Goal: Task Accomplishment & Management: Complete application form

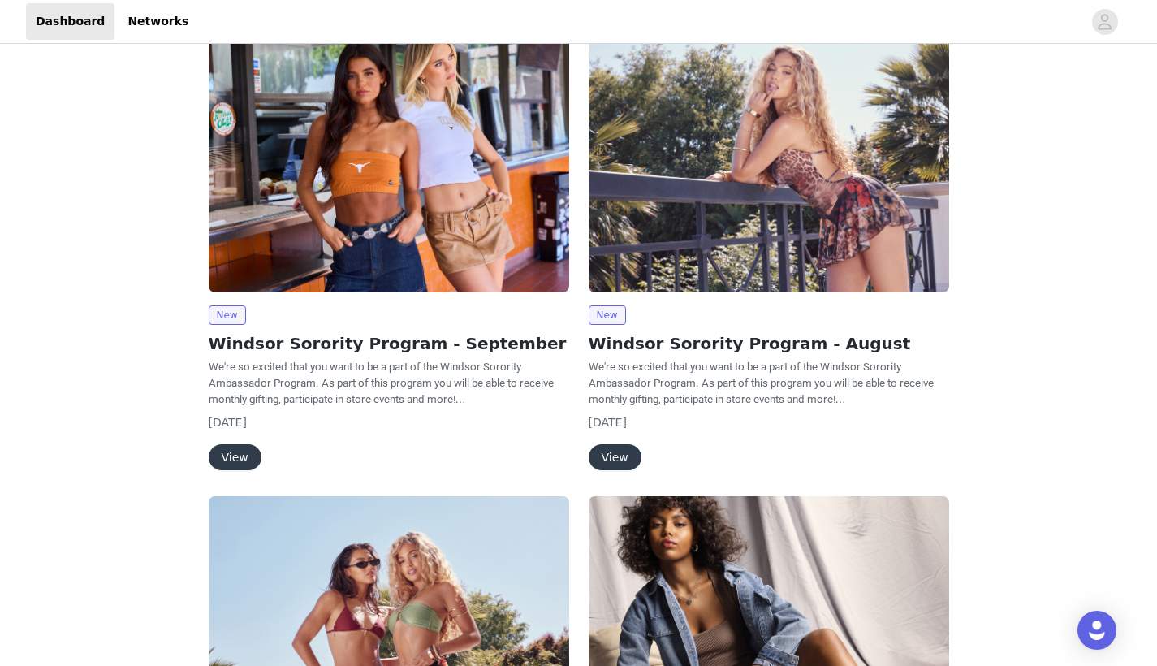
scroll to position [119, 0]
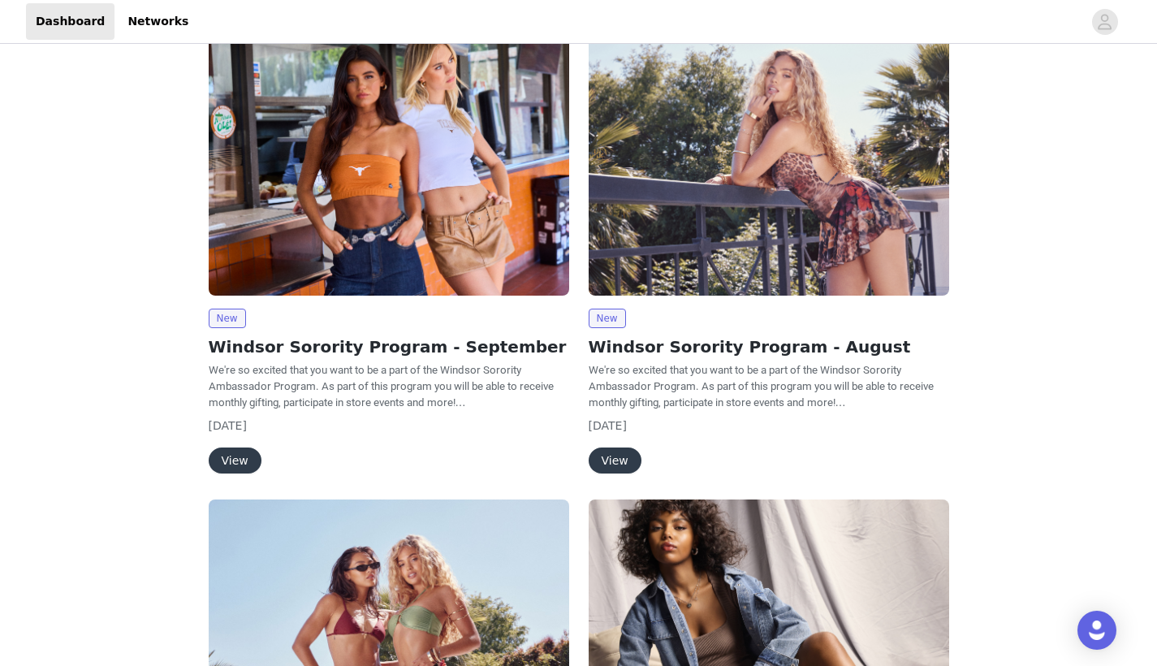
click at [233, 452] on button "View" at bounding box center [235, 460] width 53 height 26
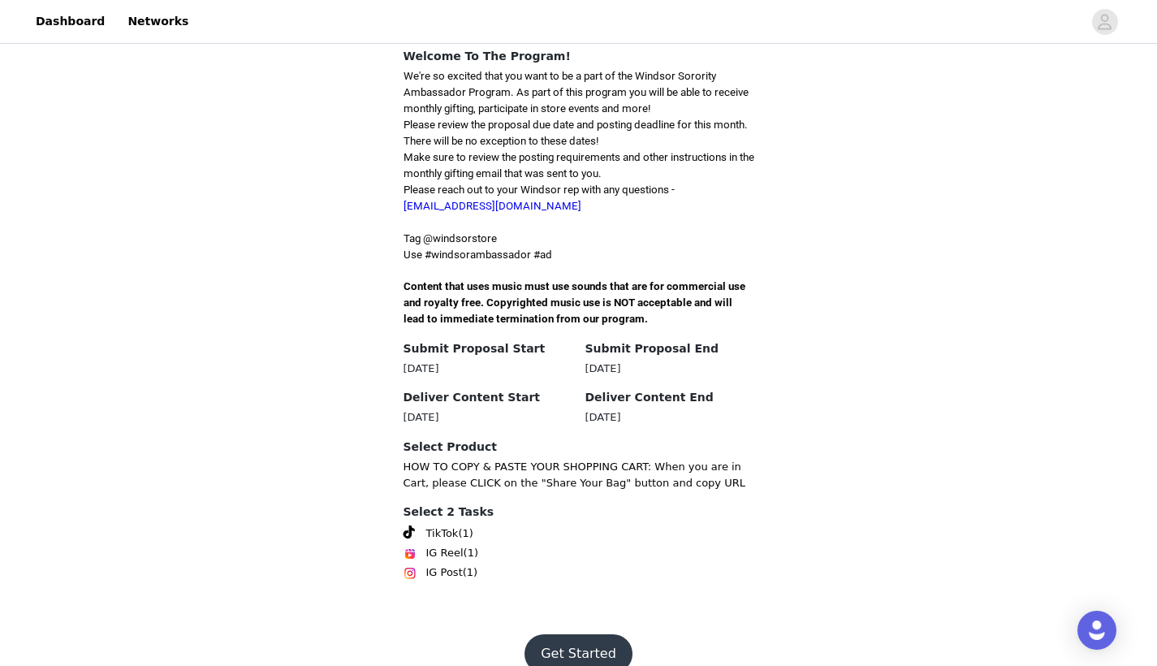
scroll to position [392, 0]
click at [550, 644] on button "Get Started" at bounding box center [578, 654] width 108 height 39
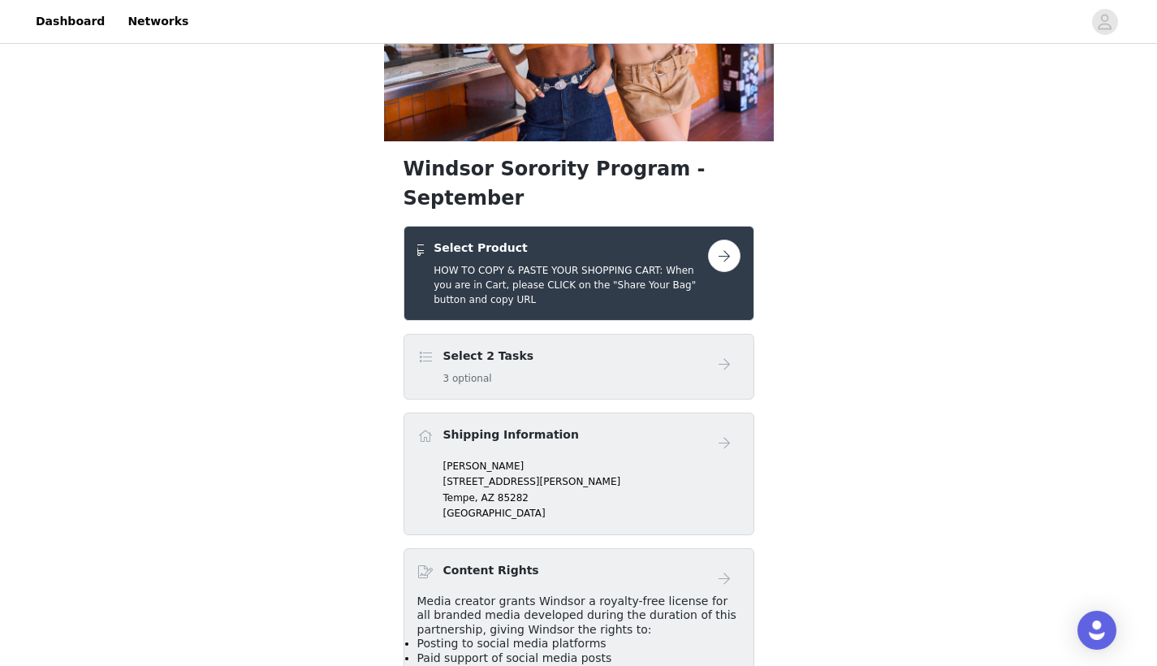
scroll to position [173, 0]
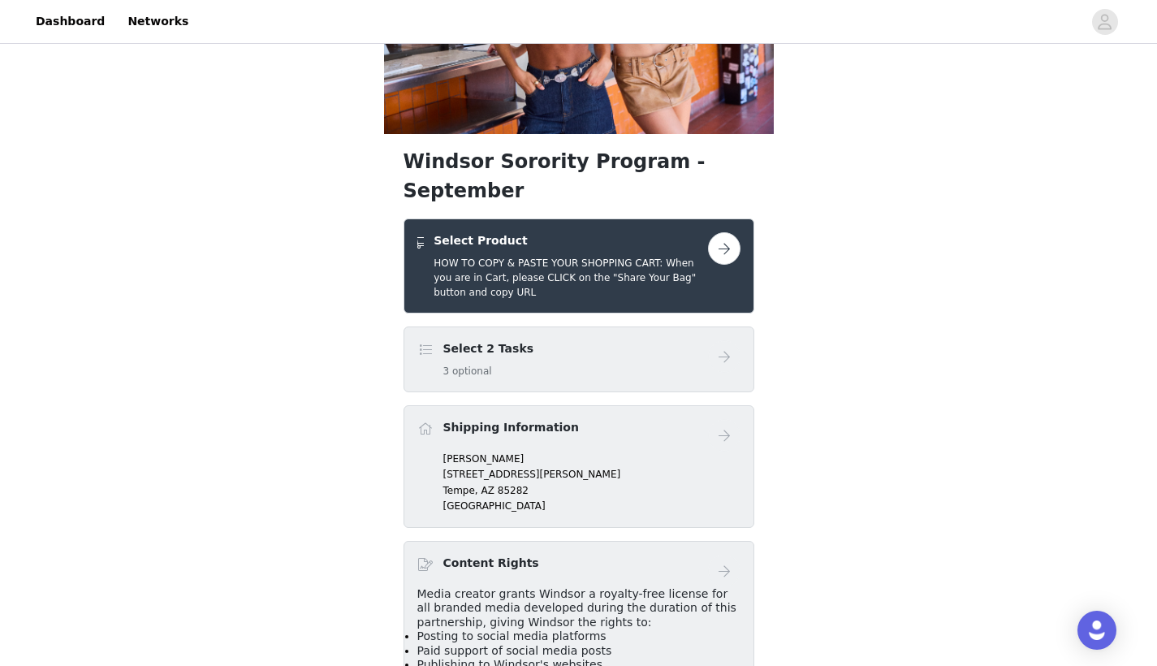
click at [725, 232] on button "button" at bounding box center [724, 248] width 32 height 32
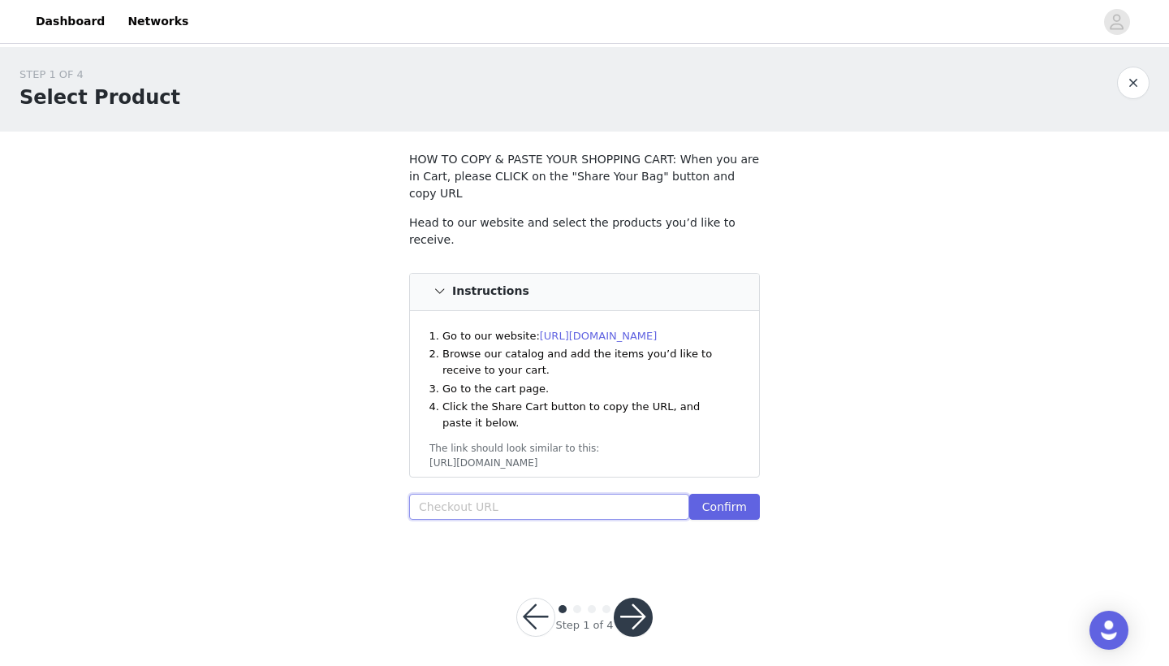
click at [521, 494] on input "text" at bounding box center [549, 507] width 280 height 26
paste input "[URL][DOMAIN_NAME]"
click at [700, 494] on button "Confirm" at bounding box center [724, 507] width 71 height 26
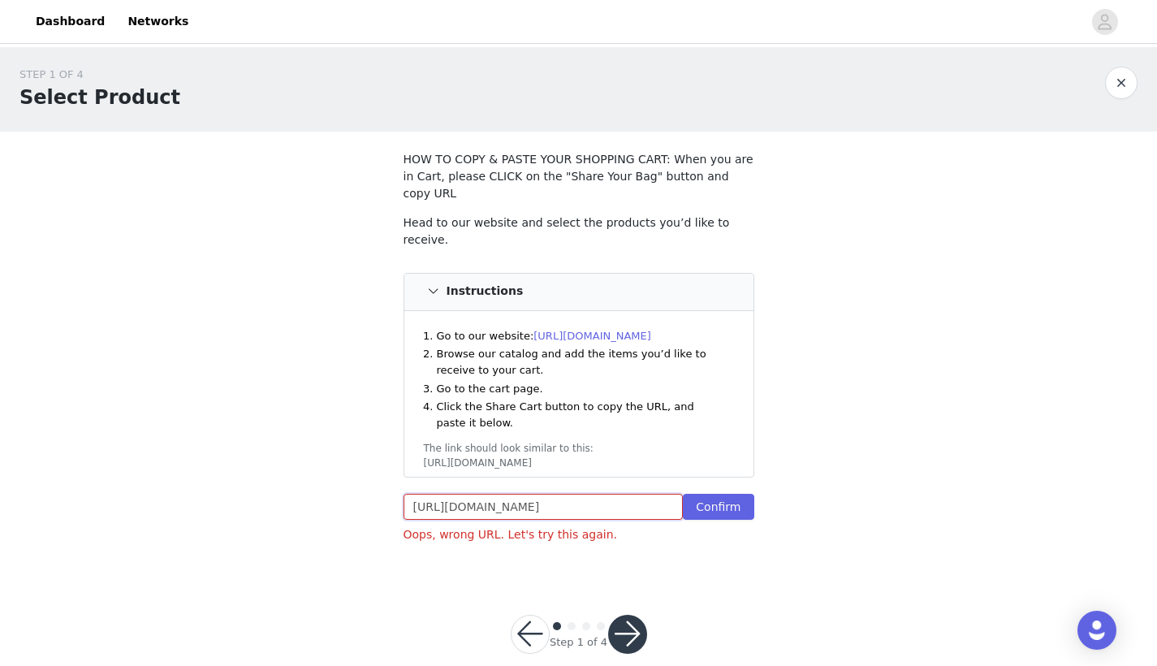
click at [602, 494] on input "[URL][DOMAIN_NAME]" at bounding box center [543, 507] width 280 height 26
paste input "art/43466361438259:1,42967275634739:1,43461294817331:1,43347631833139:1,4326877…"
type input "[URL][DOMAIN_NAME]"
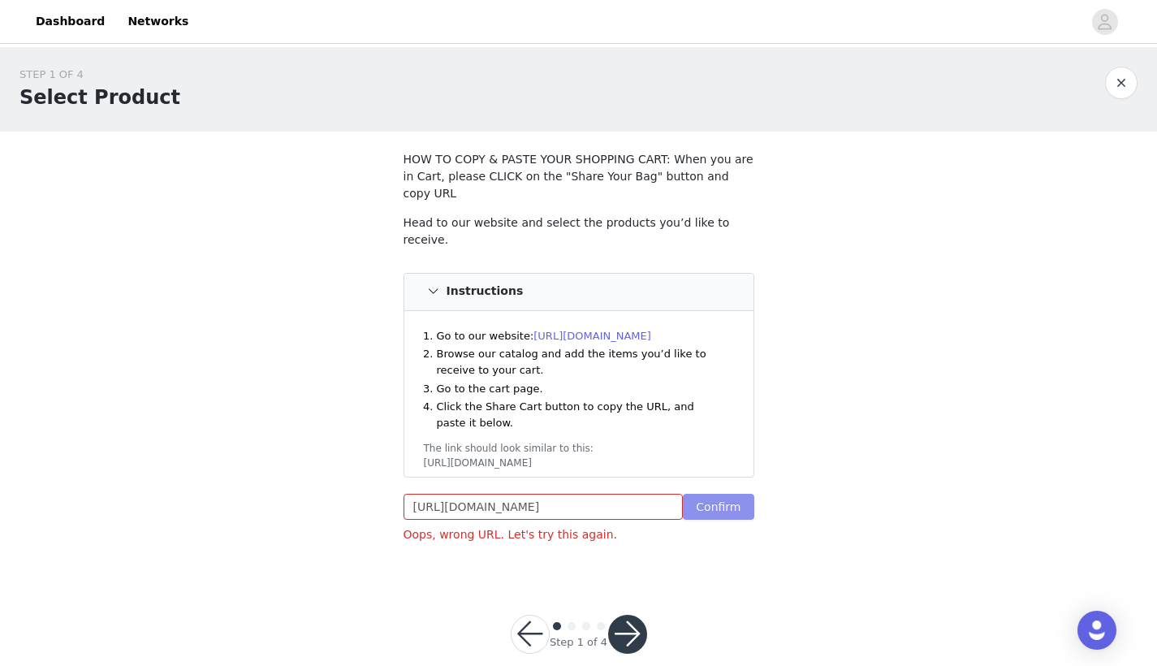
click at [718, 494] on button "Confirm" at bounding box center [718, 507] width 71 height 26
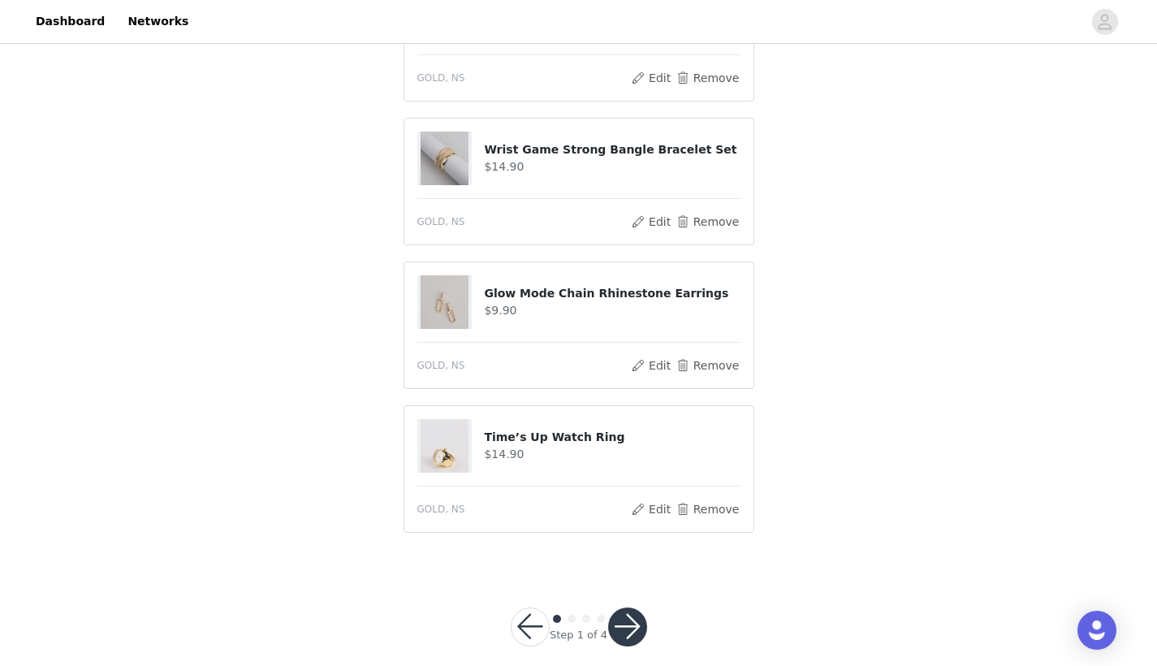
scroll to position [1270, 0]
click at [632, 608] on button "button" at bounding box center [627, 627] width 39 height 39
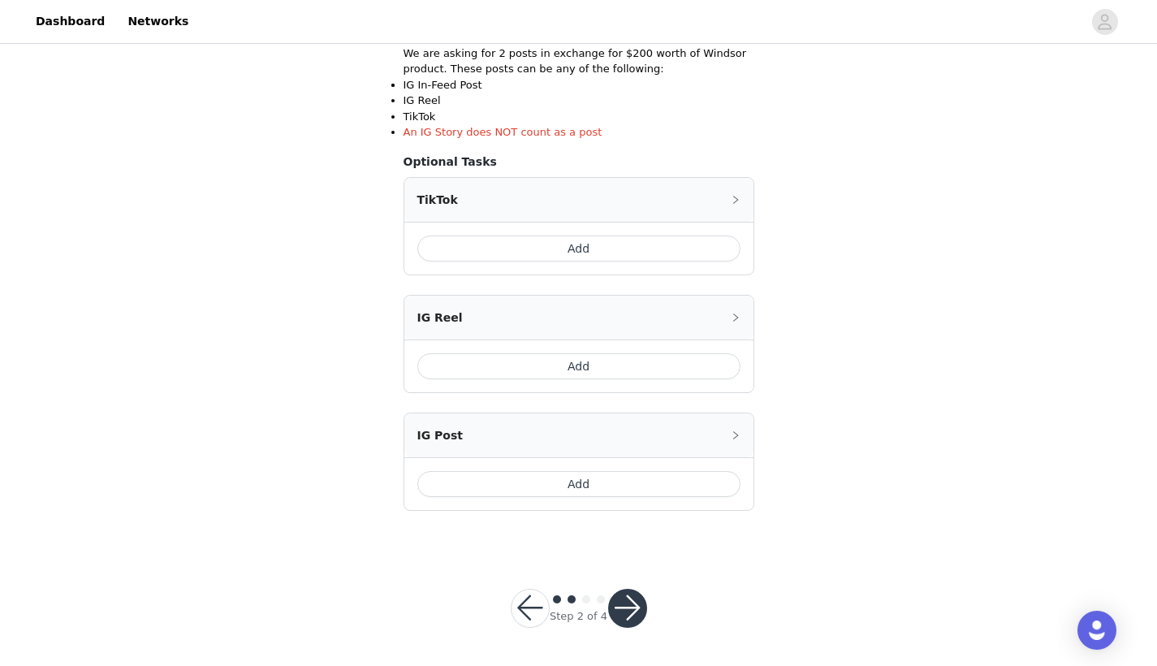
scroll to position [314, 0]
click at [526, 599] on button "button" at bounding box center [530, 608] width 39 height 39
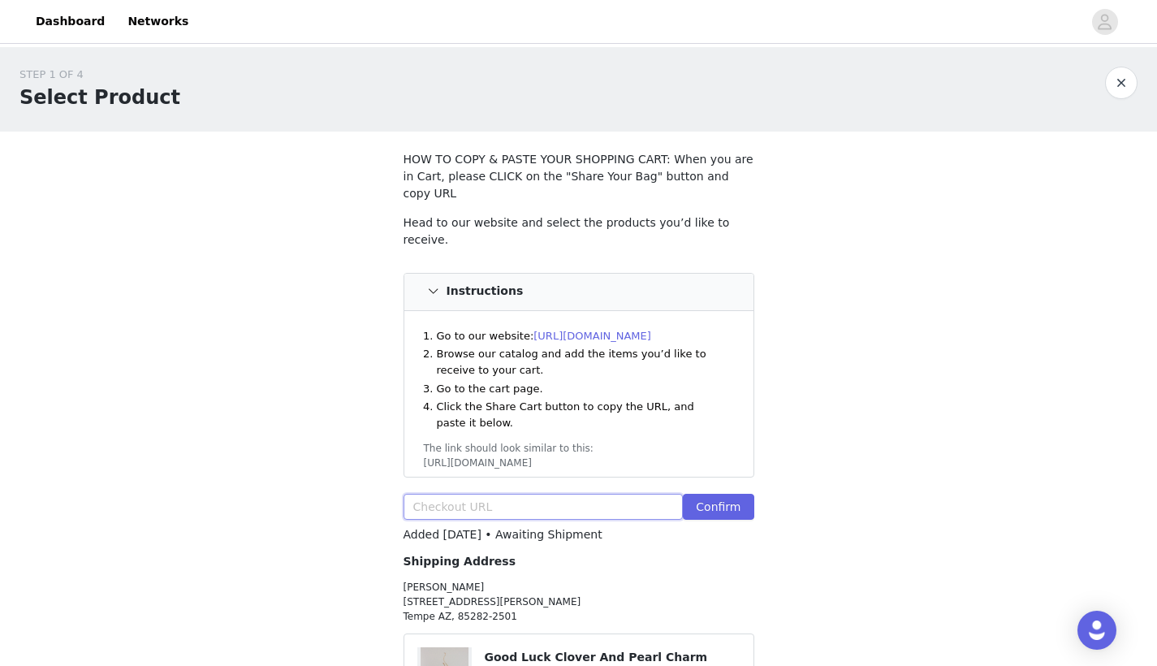
click at [558, 494] on input "text" at bounding box center [543, 507] width 280 height 26
paste input "[URL][DOMAIN_NAME]"
type input "[URL][DOMAIN_NAME]"
click at [738, 494] on button "Confirm" at bounding box center [718, 507] width 71 height 26
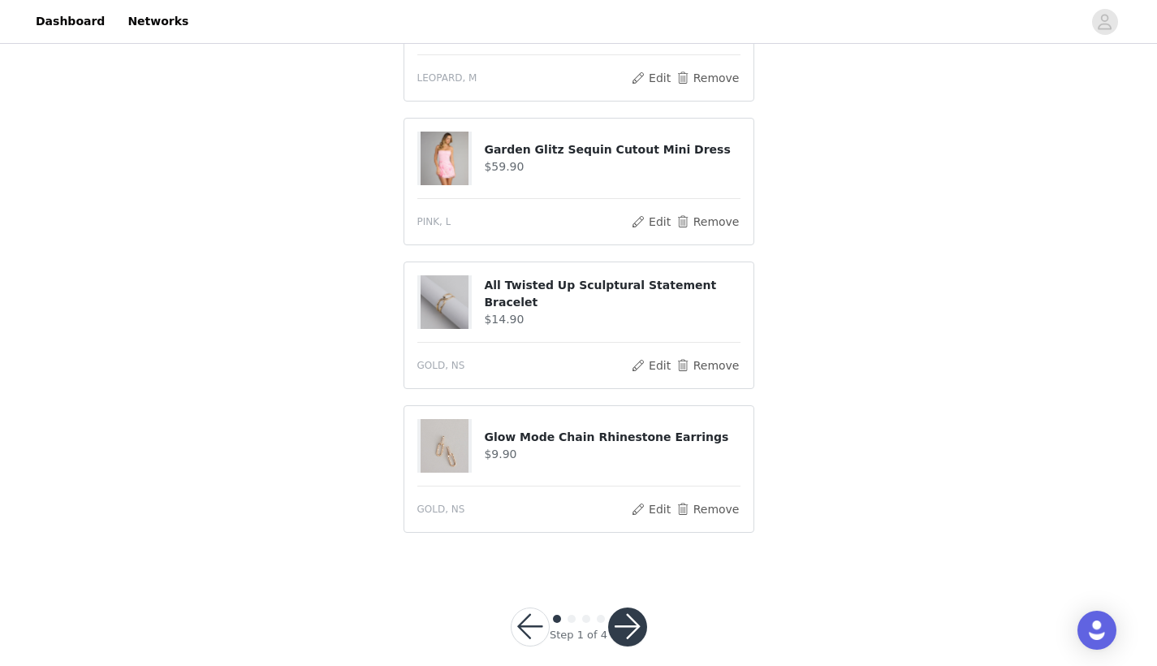
scroll to position [1089, 0]
click at [623, 619] on button "button" at bounding box center [627, 627] width 39 height 39
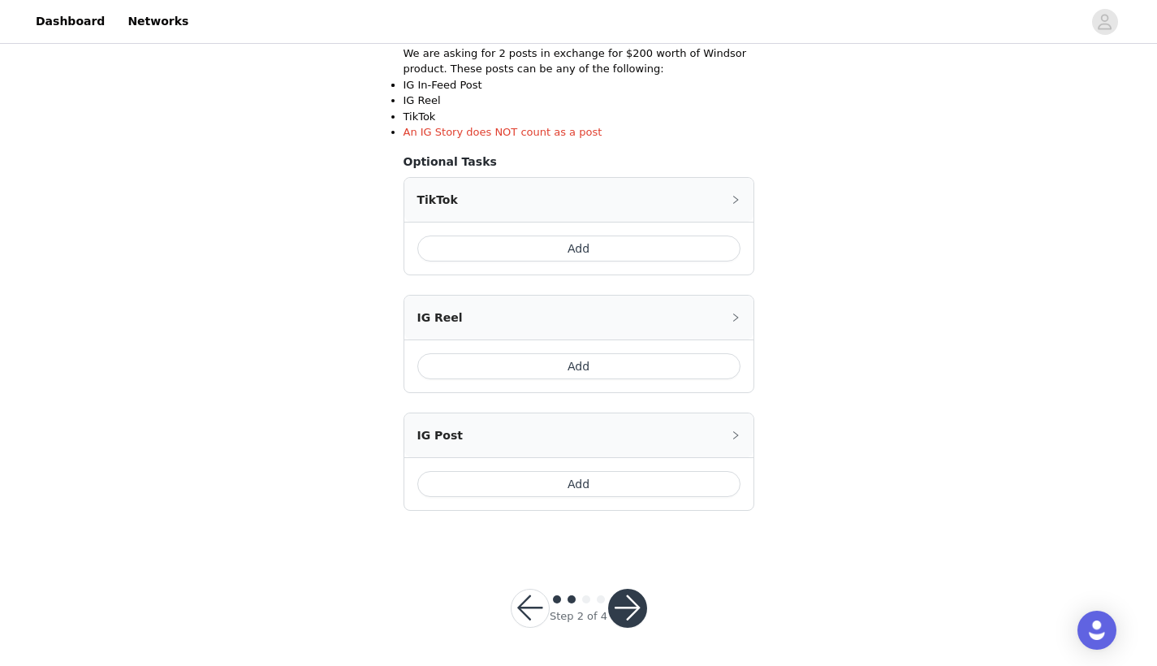
scroll to position [314, 0]
click at [574, 252] on button "Add" at bounding box center [578, 249] width 323 height 26
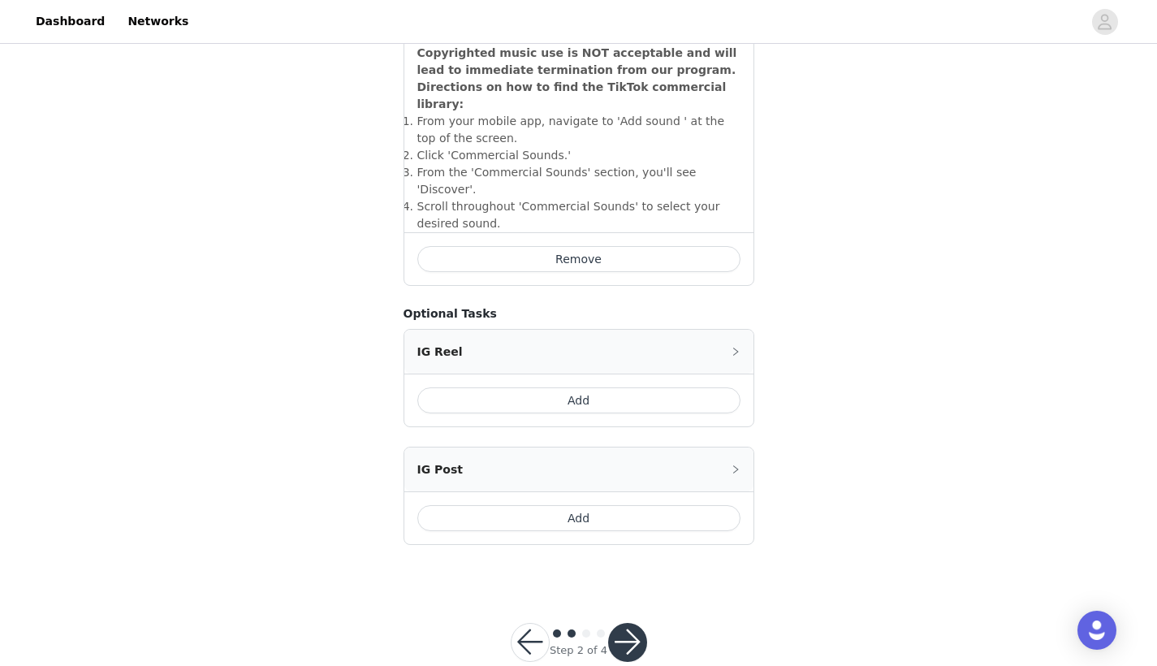
scroll to position [586, 0]
click at [601, 506] on button "Add" at bounding box center [578, 519] width 323 height 26
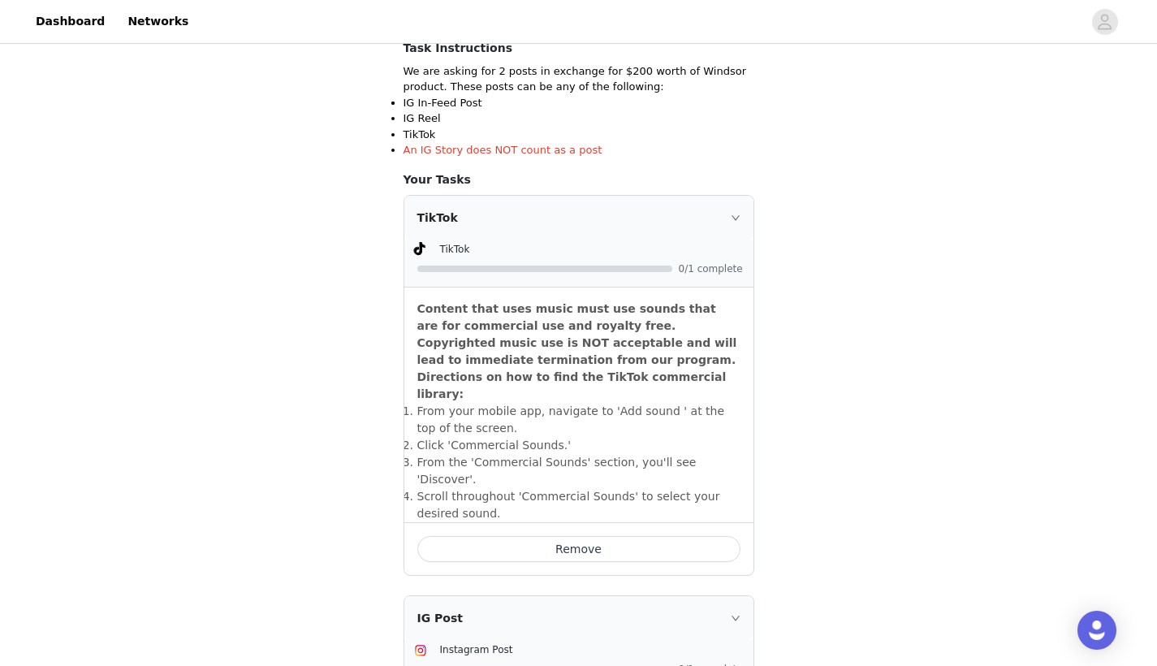
scroll to position [297, 0]
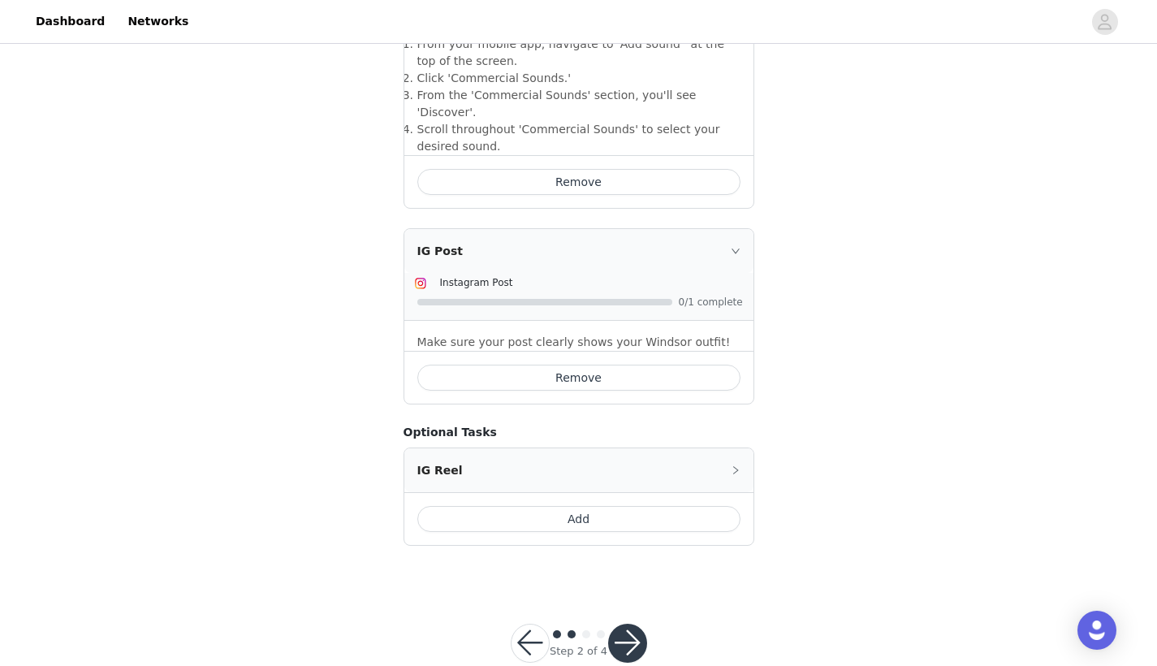
click at [678, 364] on button "Remove" at bounding box center [578, 377] width 323 height 26
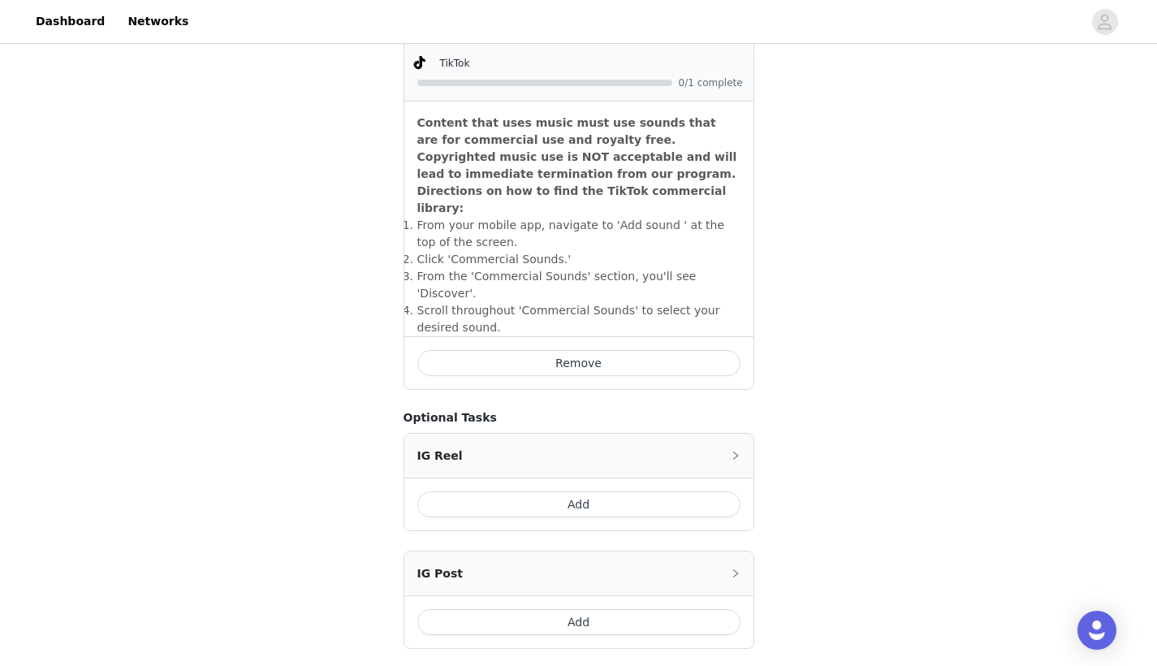
scroll to position [566, 0]
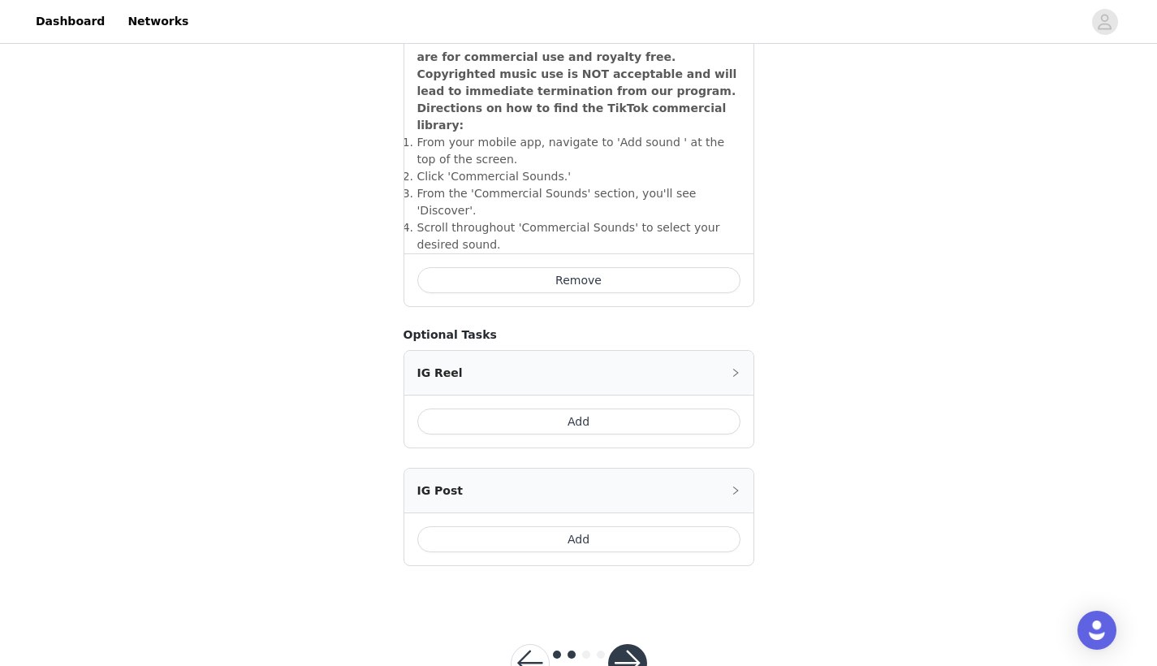
click at [600, 526] on button "Add" at bounding box center [578, 539] width 323 height 26
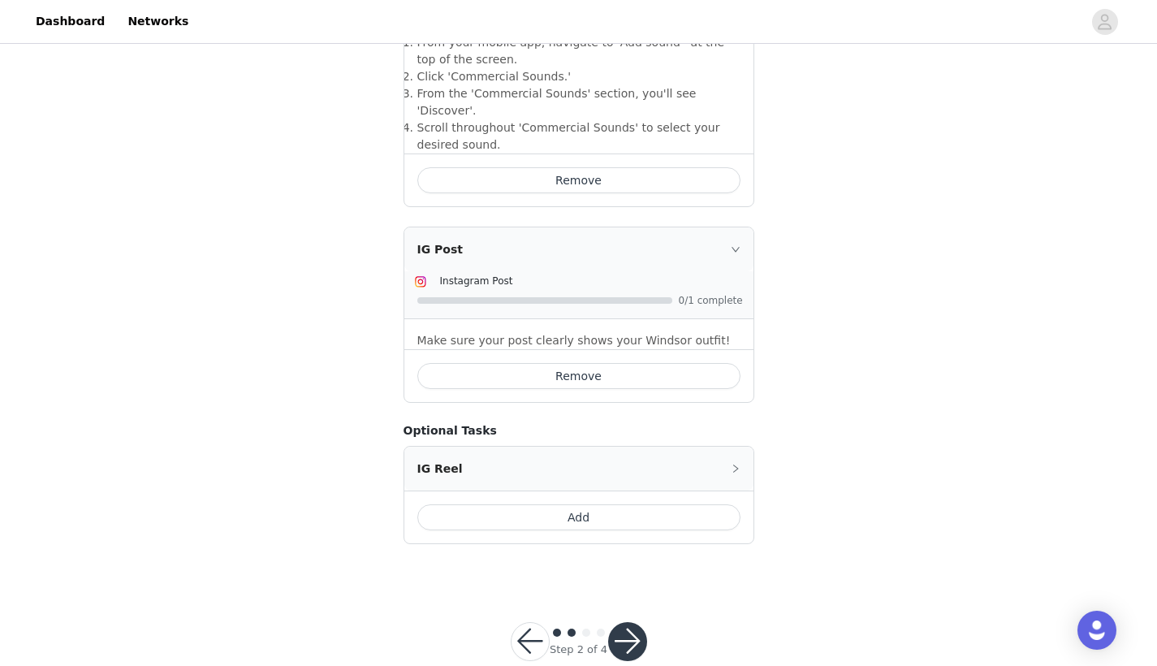
scroll to position [664, 0]
click at [622, 623] on button "button" at bounding box center [627, 642] width 39 height 39
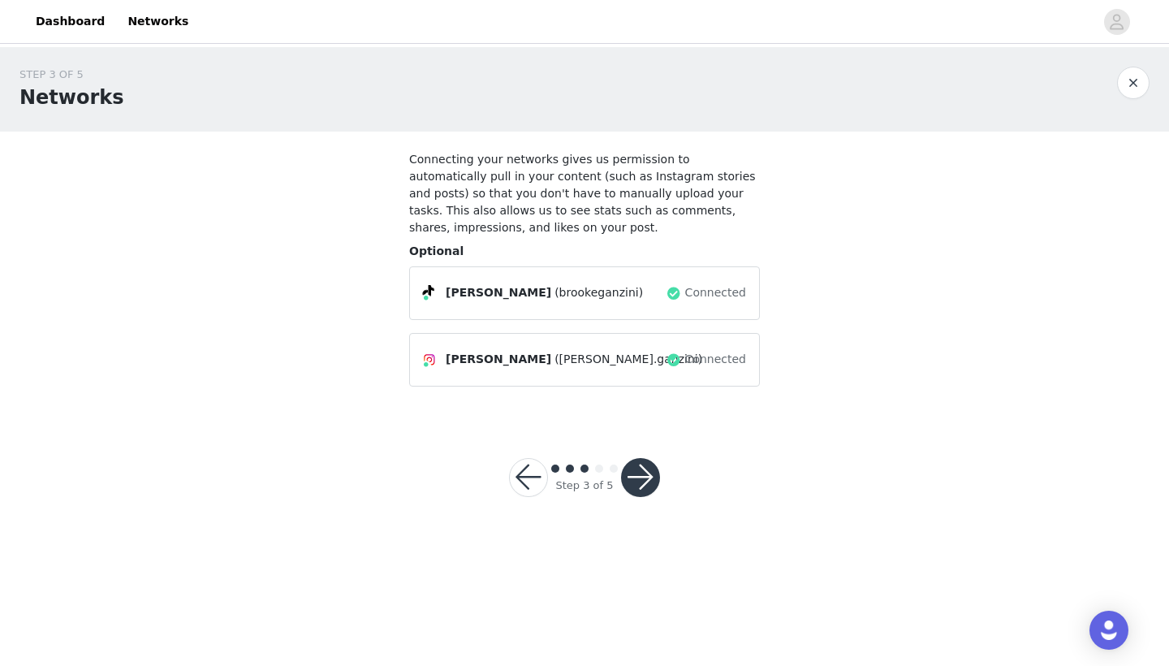
click at [640, 481] on button "button" at bounding box center [640, 477] width 39 height 39
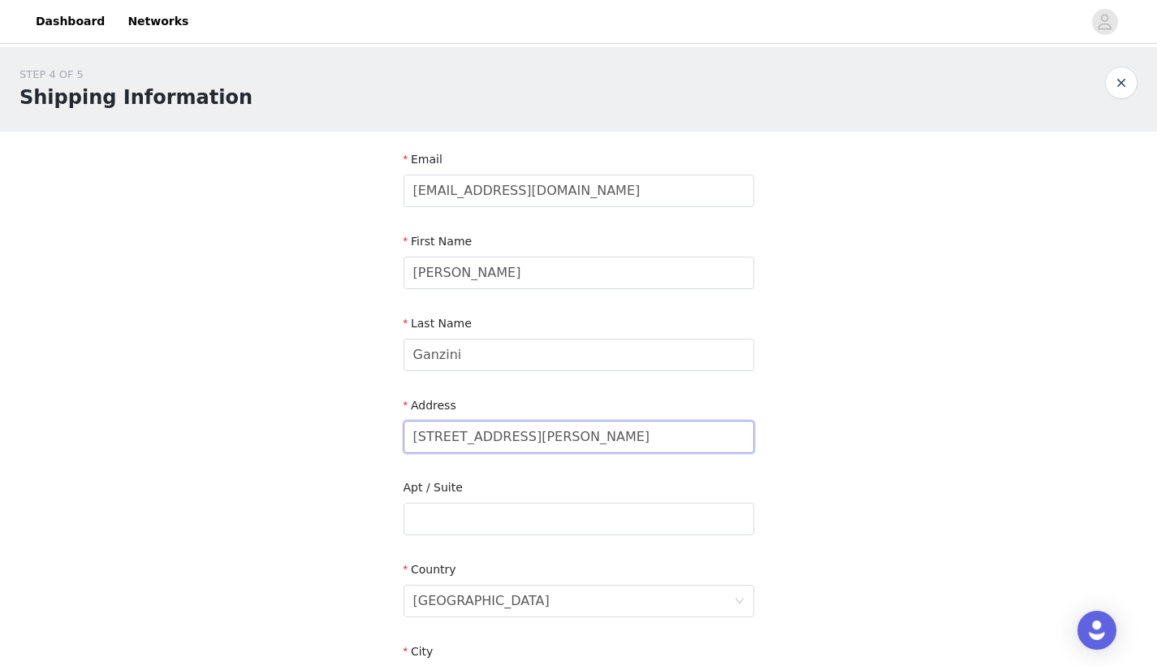
drag, startPoint x: 459, startPoint y: 438, endPoint x: 619, endPoint y: 438, distance: 160.7
click at [619, 438] on input "[STREET_ADDRESS][PERSON_NAME]" at bounding box center [578, 436] width 351 height 32
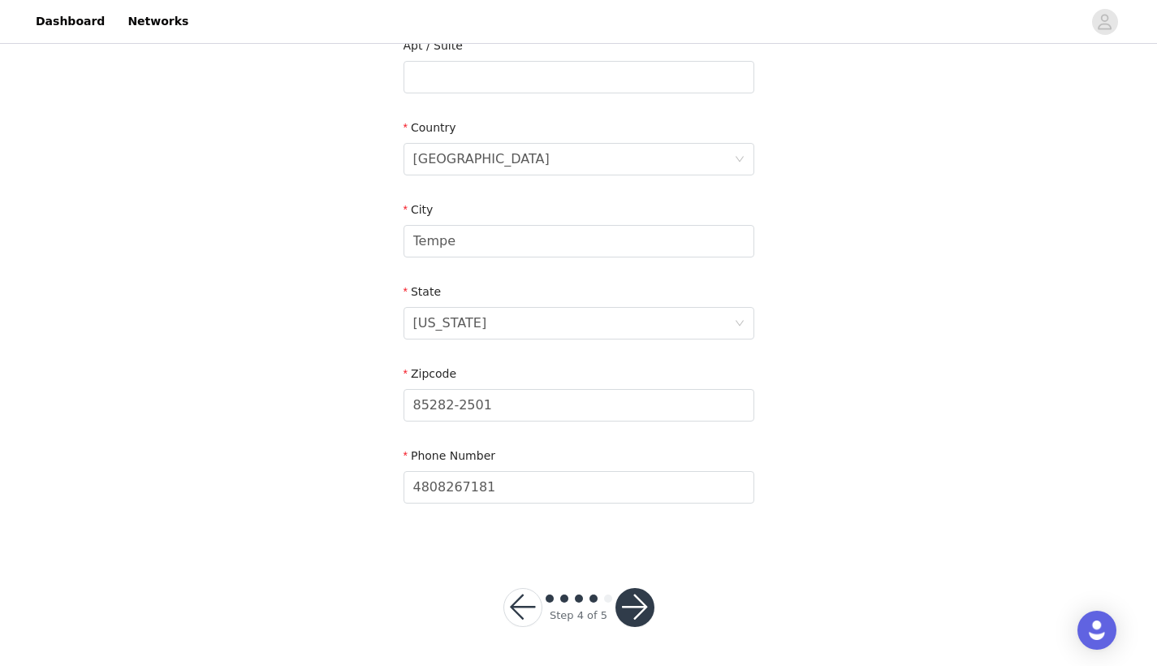
scroll to position [441, 0]
type input "[STREET_ADDRESS]"
type input "85282"
click at [884, 417] on div "STEP 4 OF 5 Shipping Information Email [EMAIL_ADDRESS][DOMAIN_NAME] First Name …" at bounding box center [578, 77] width 1157 height 943
click at [641, 604] on button "button" at bounding box center [634, 608] width 39 height 39
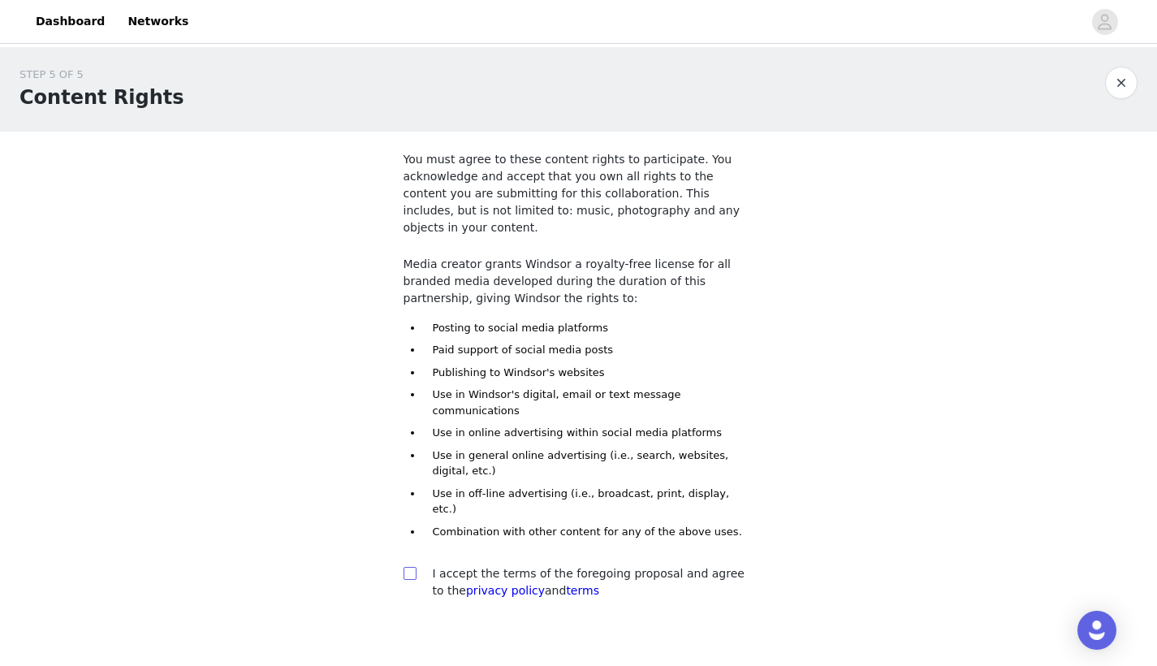
click at [411, 567] on input "checkbox" at bounding box center [408, 572] width 11 height 11
checkbox input "true"
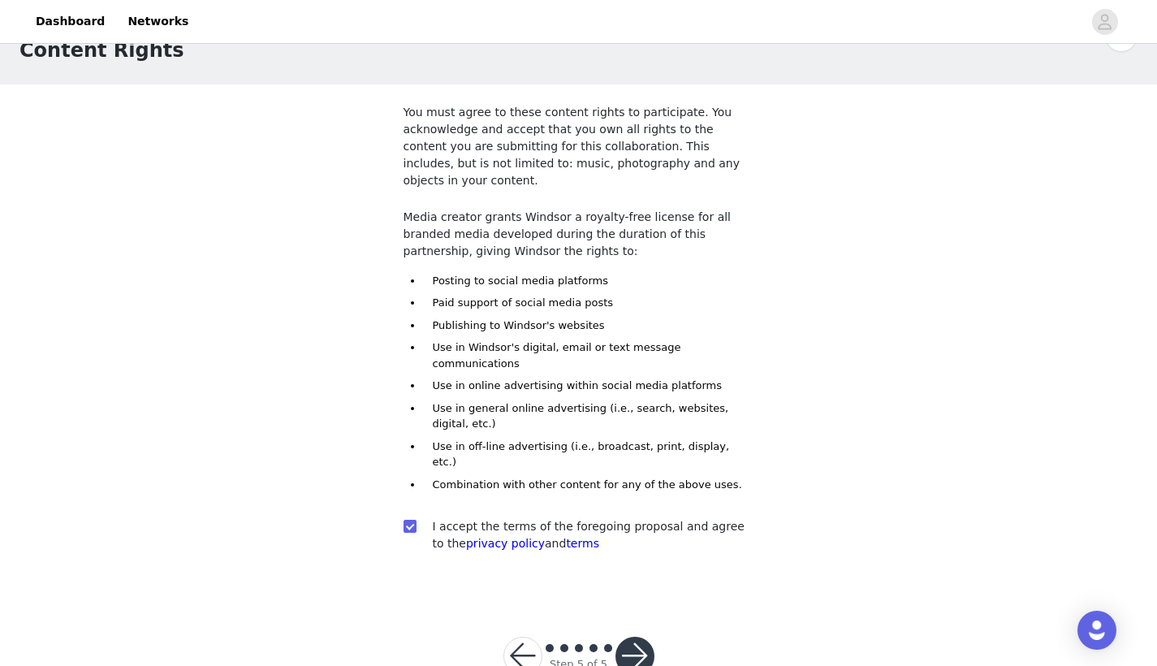
scroll to position [46, 0]
click at [634, 637] on button "button" at bounding box center [634, 656] width 39 height 39
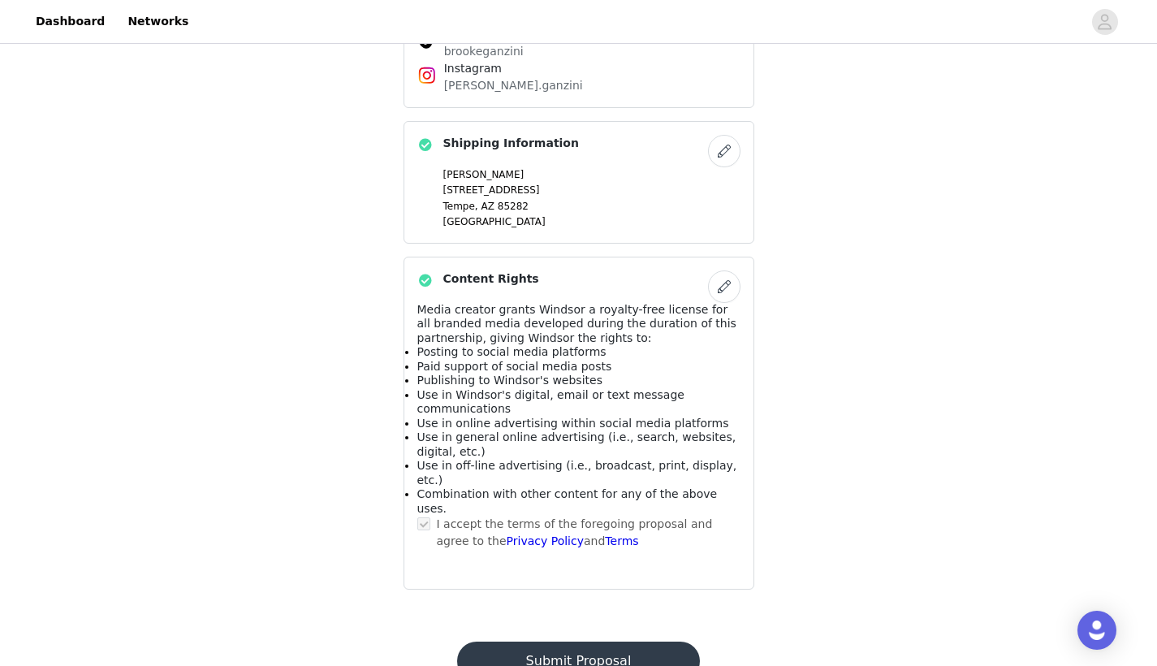
click at [640, 641] on button "Submit Proposal" at bounding box center [578, 660] width 243 height 39
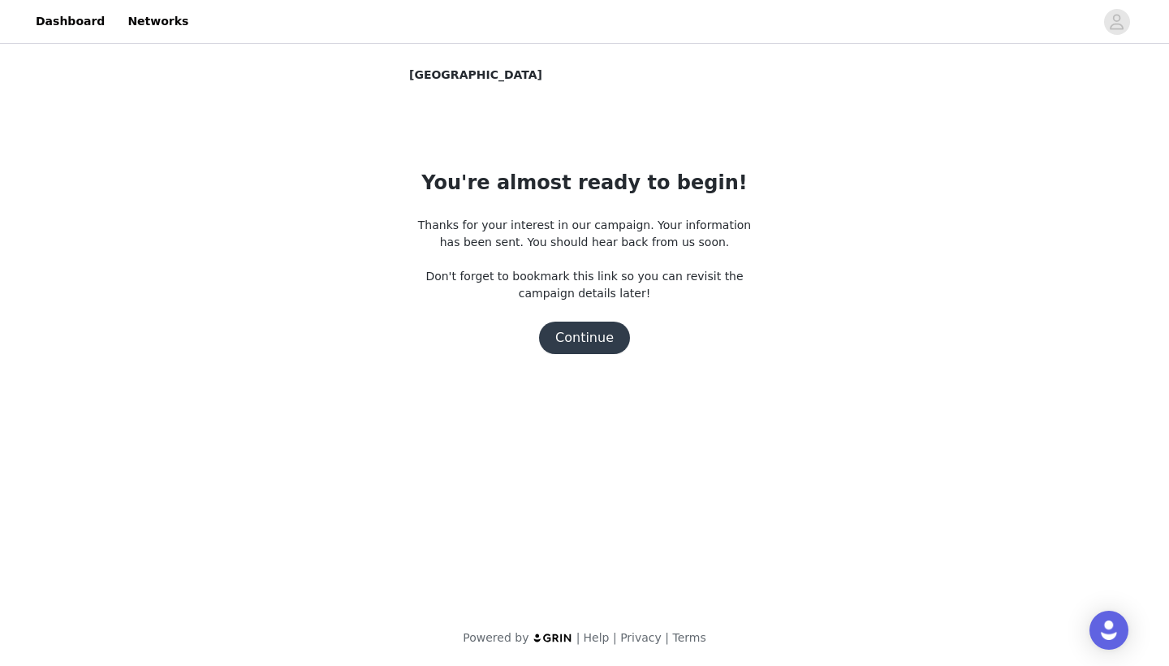
click at [577, 341] on button "Continue" at bounding box center [584, 337] width 91 height 32
